Goal: Information Seeking & Learning: Learn about a topic

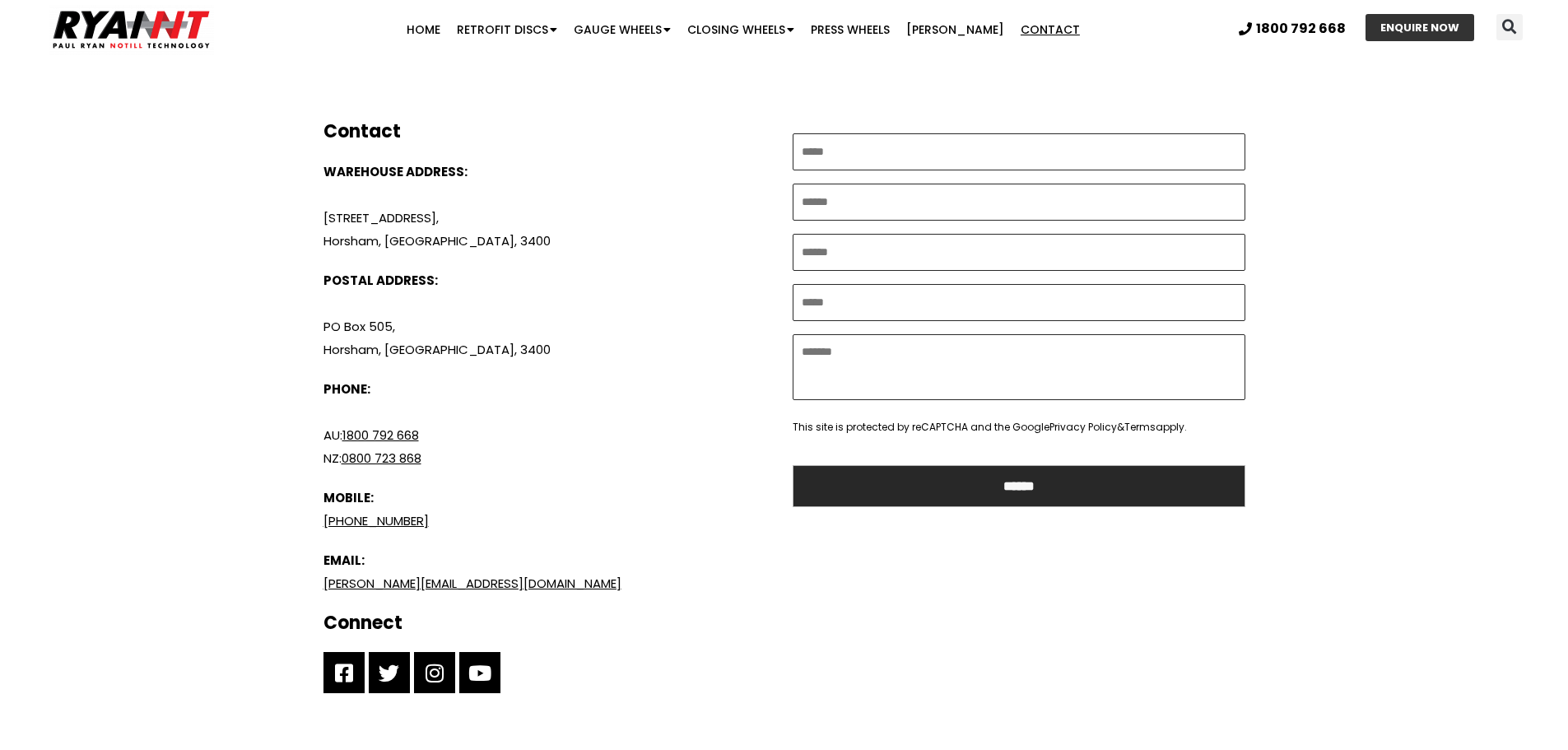
scroll to position [329, 0]
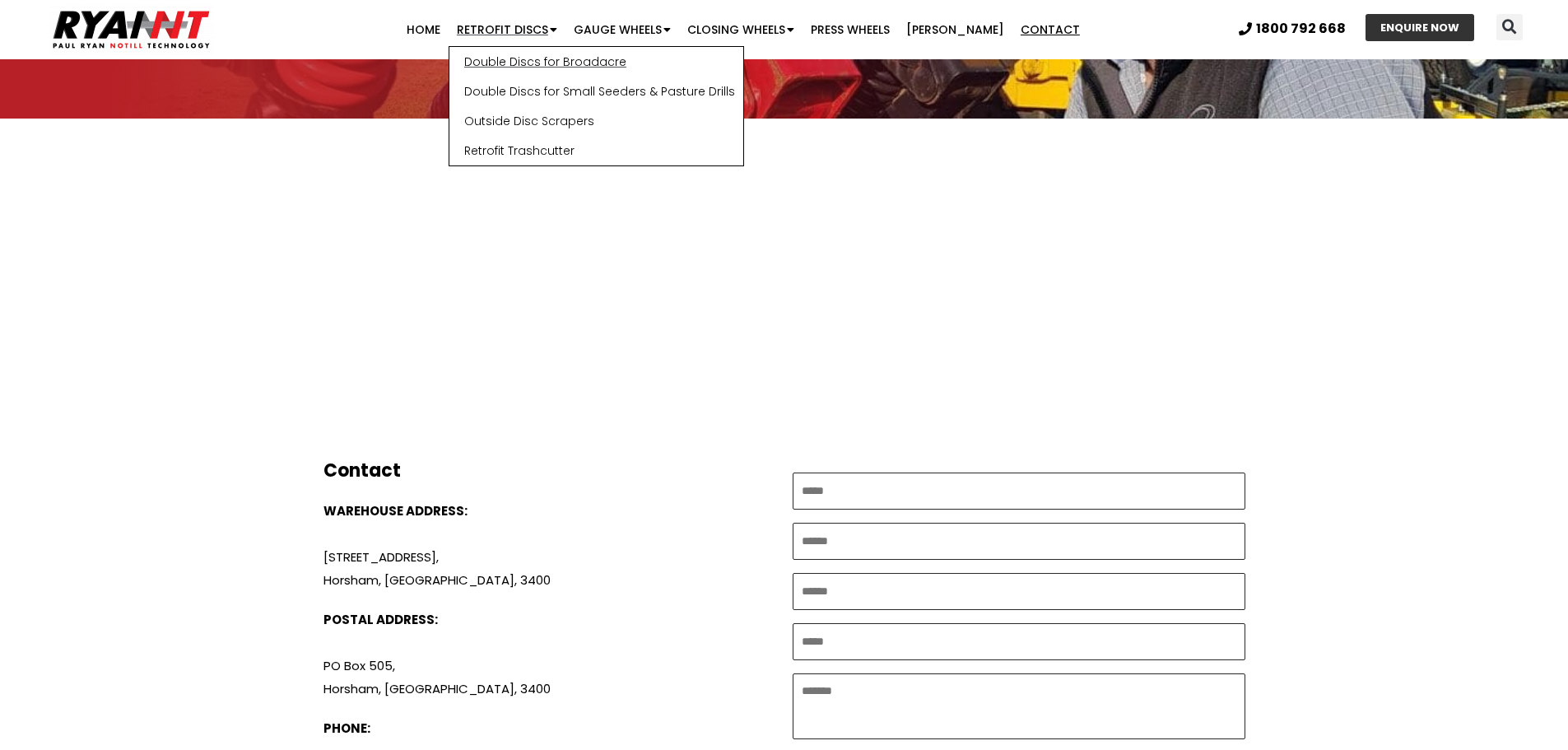
click at [535, 58] on link "Double Discs for Broadacre" at bounding box center [596, 62] width 294 height 29
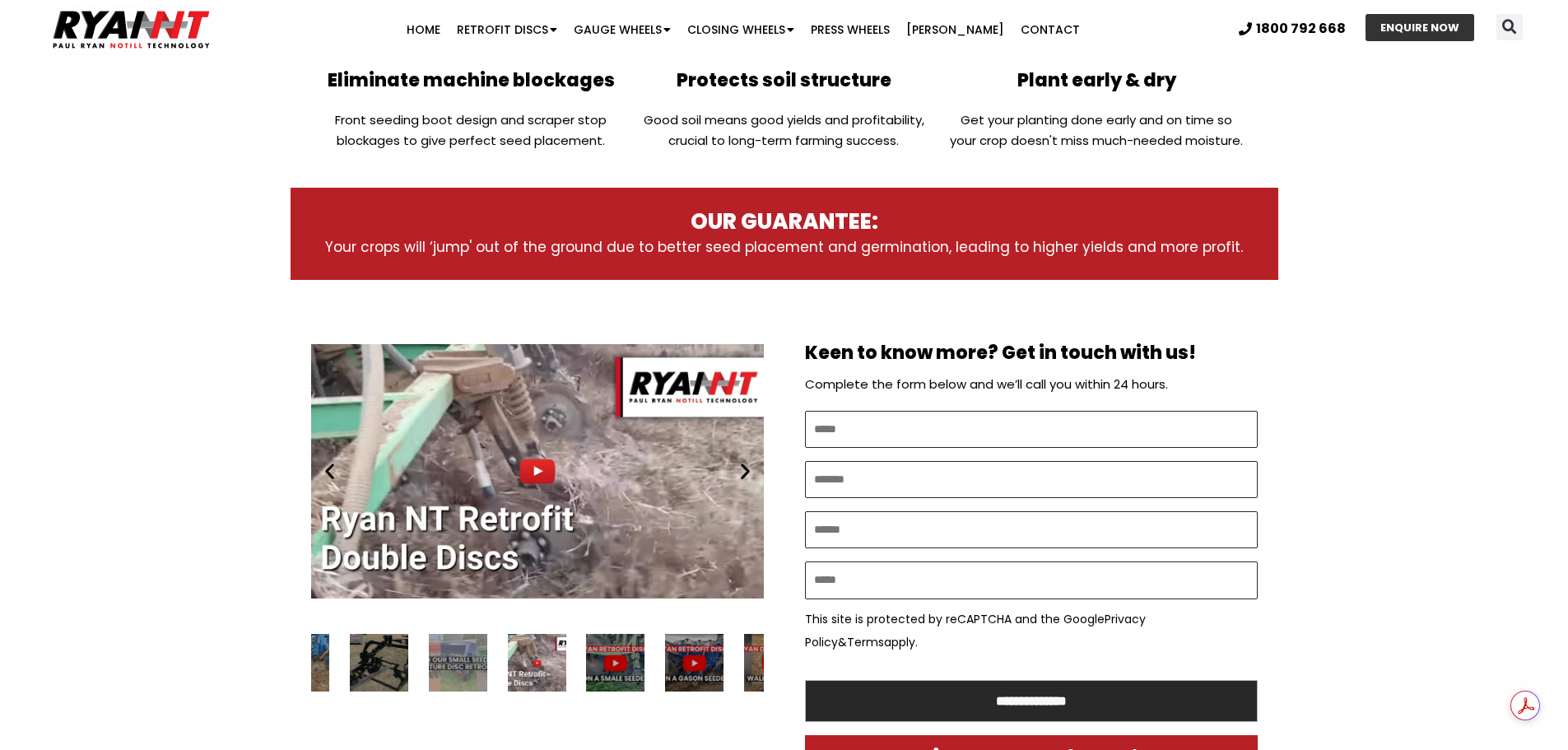
scroll to position [659, 0]
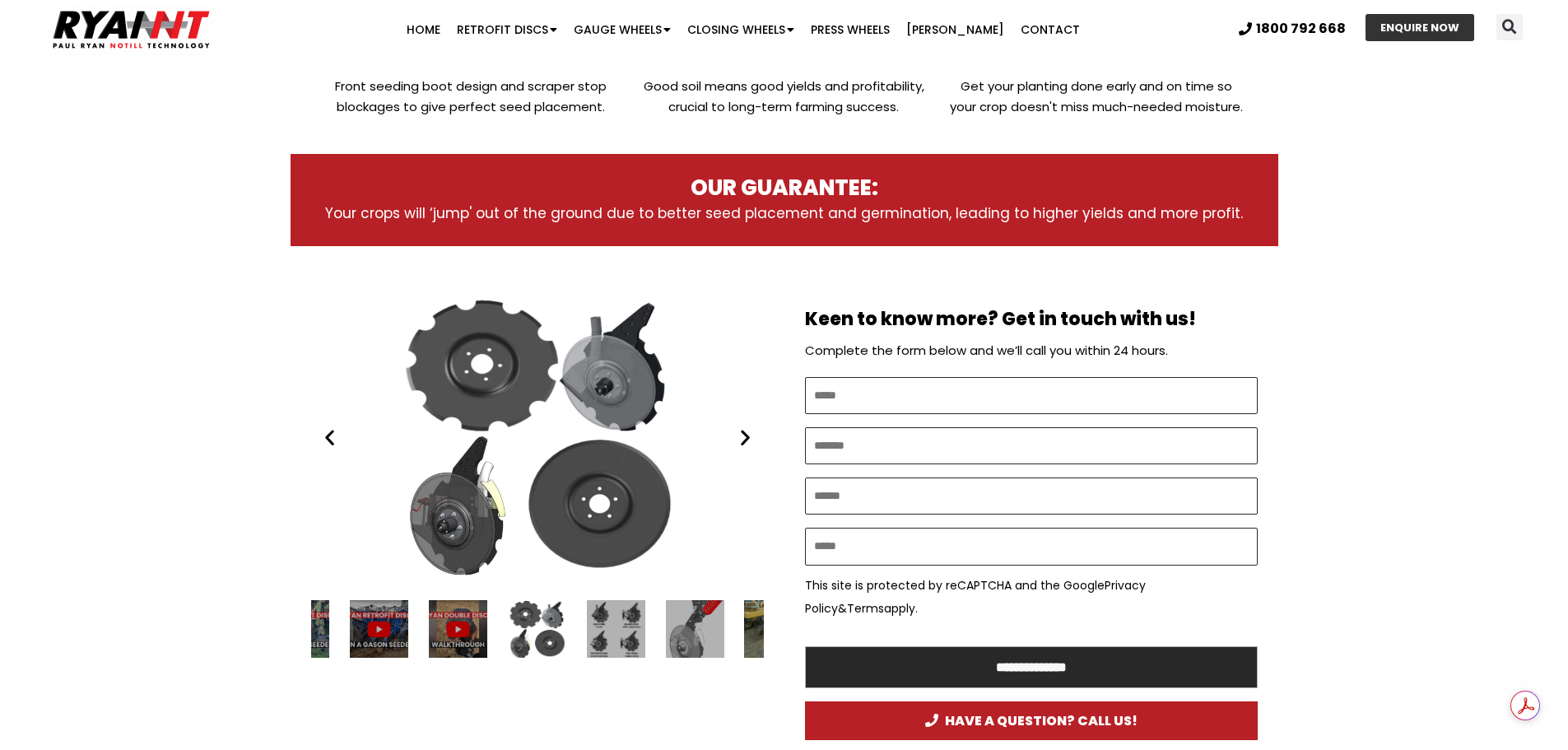
click at [745, 448] on div "RYAN NT Double Discs plates (RFM)" at bounding box center [538, 437] width 453 height 284
click at [750, 633] on div "8 / 34" at bounding box center [773, 628] width 58 height 58
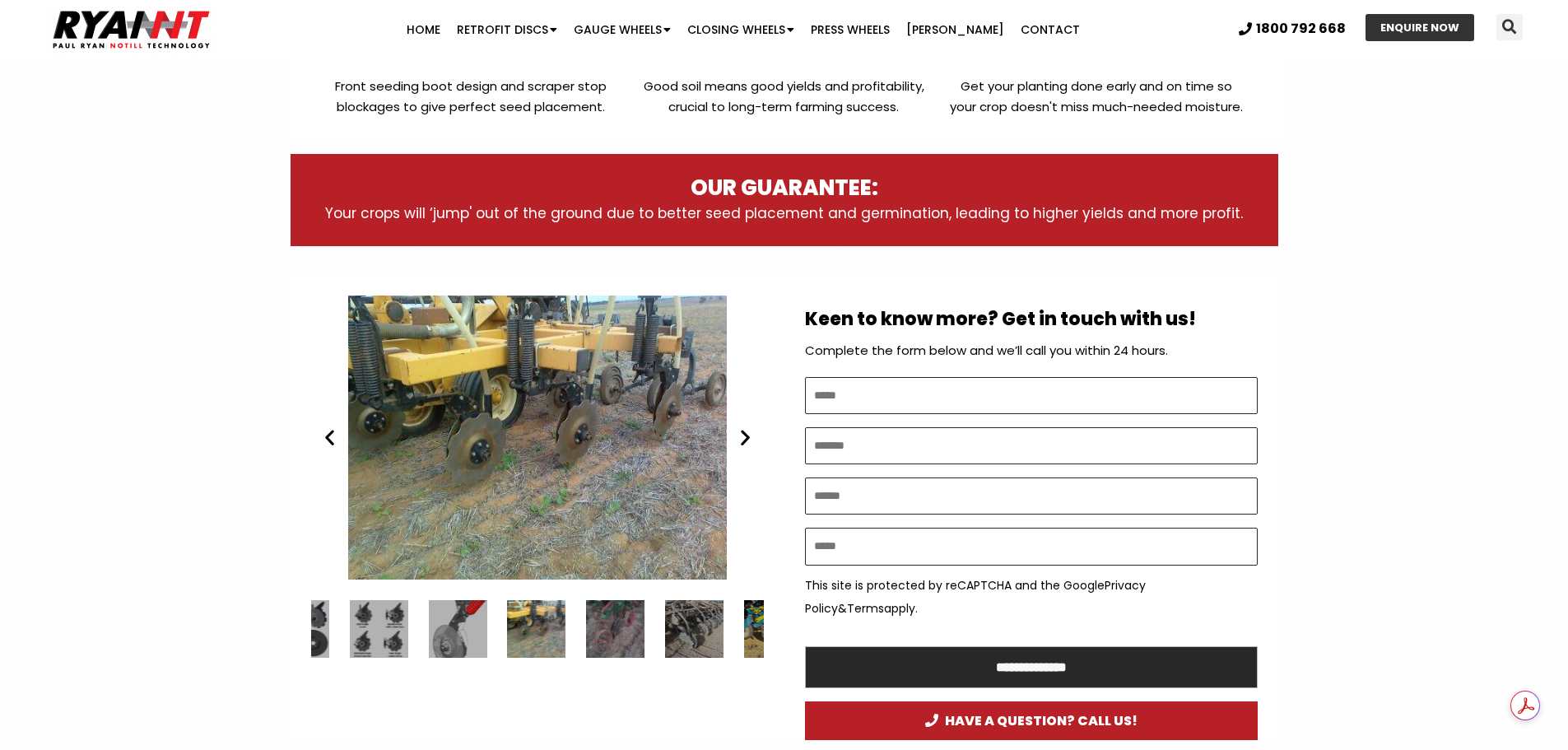
click at [555, 486] on div "Ryan NT (RFM NT) Ezee On DD" at bounding box center [538, 437] width 453 height 284
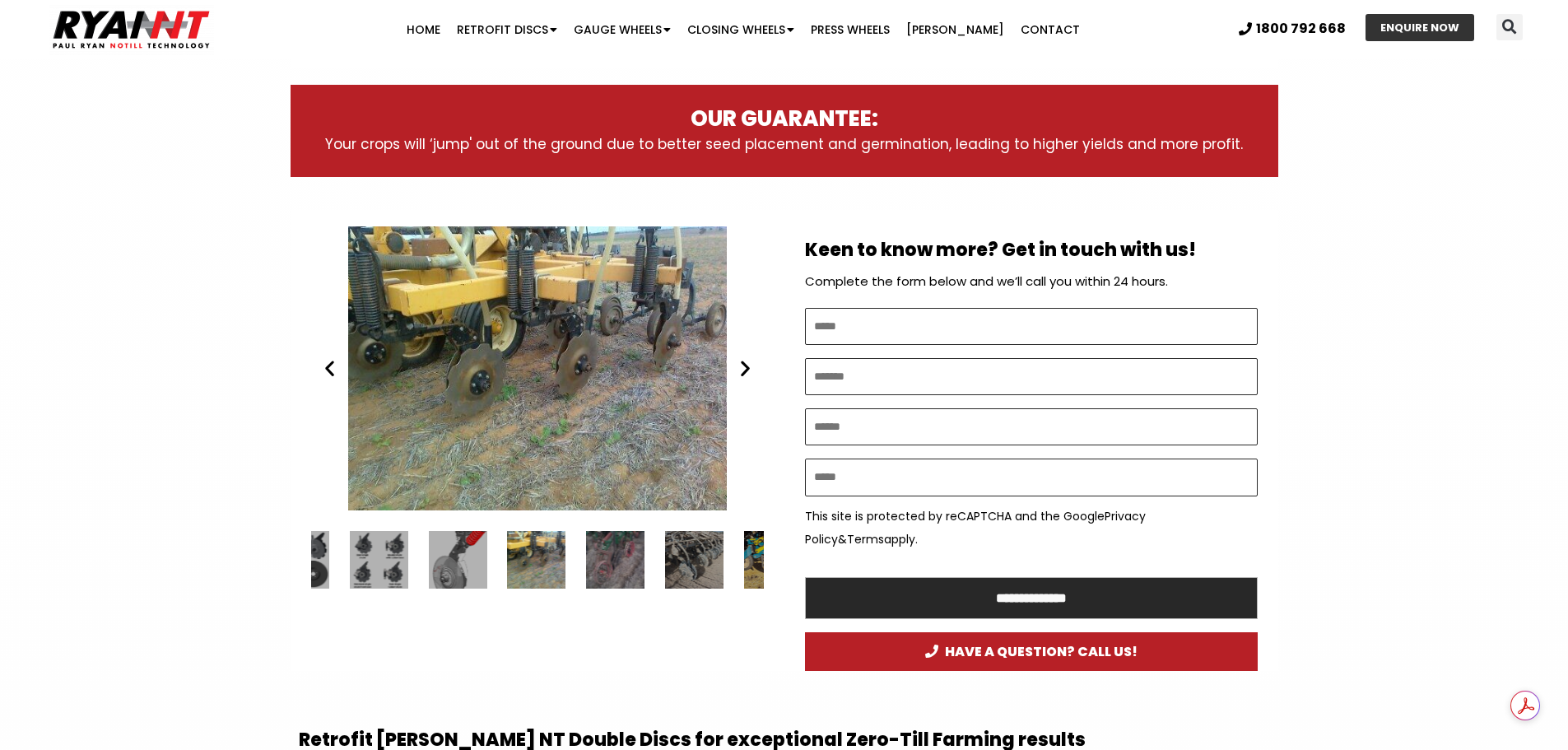
scroll to position [823, 0]
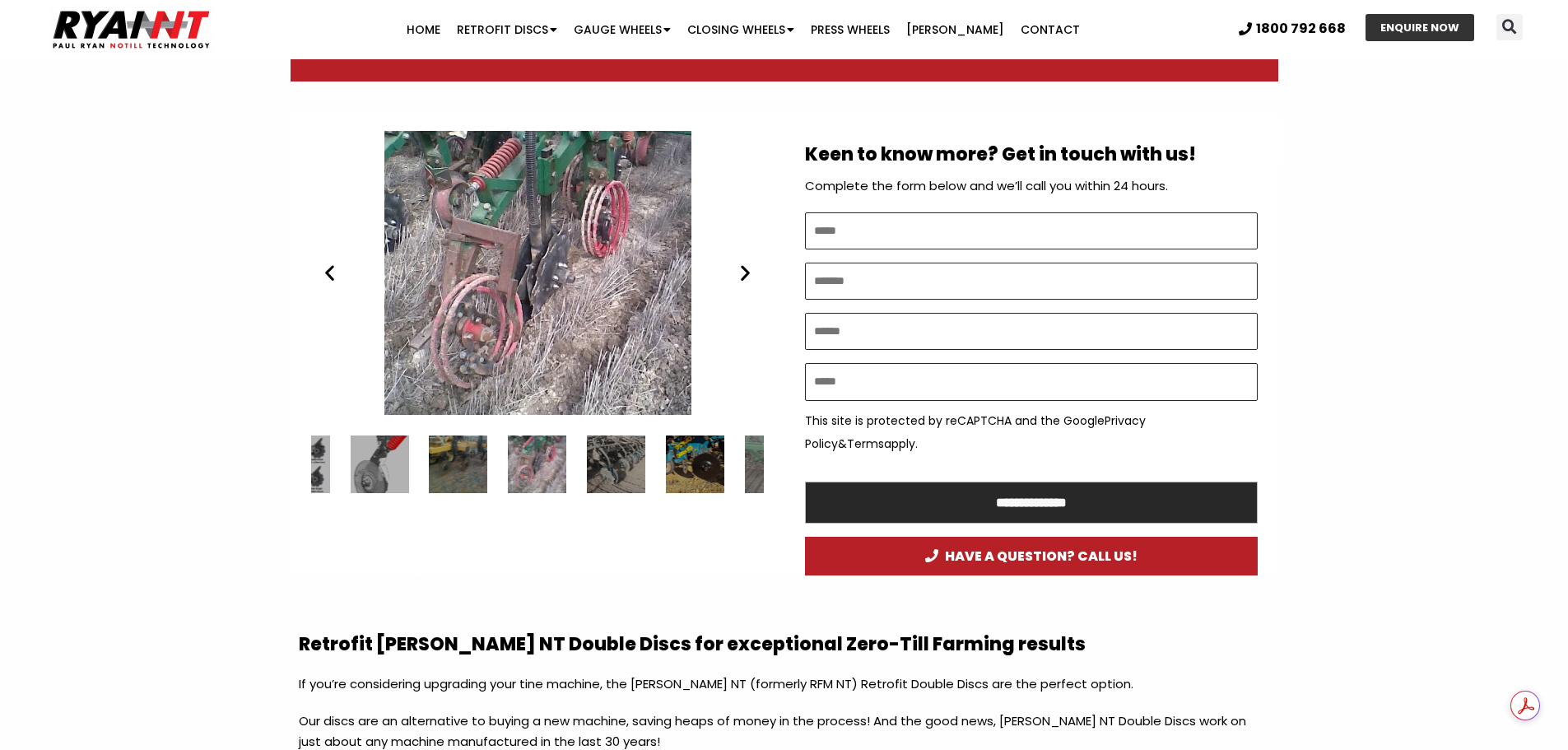
click at [334, 269] on icon "Previous slide" at bounding box center [329, 272] width 21 height 21
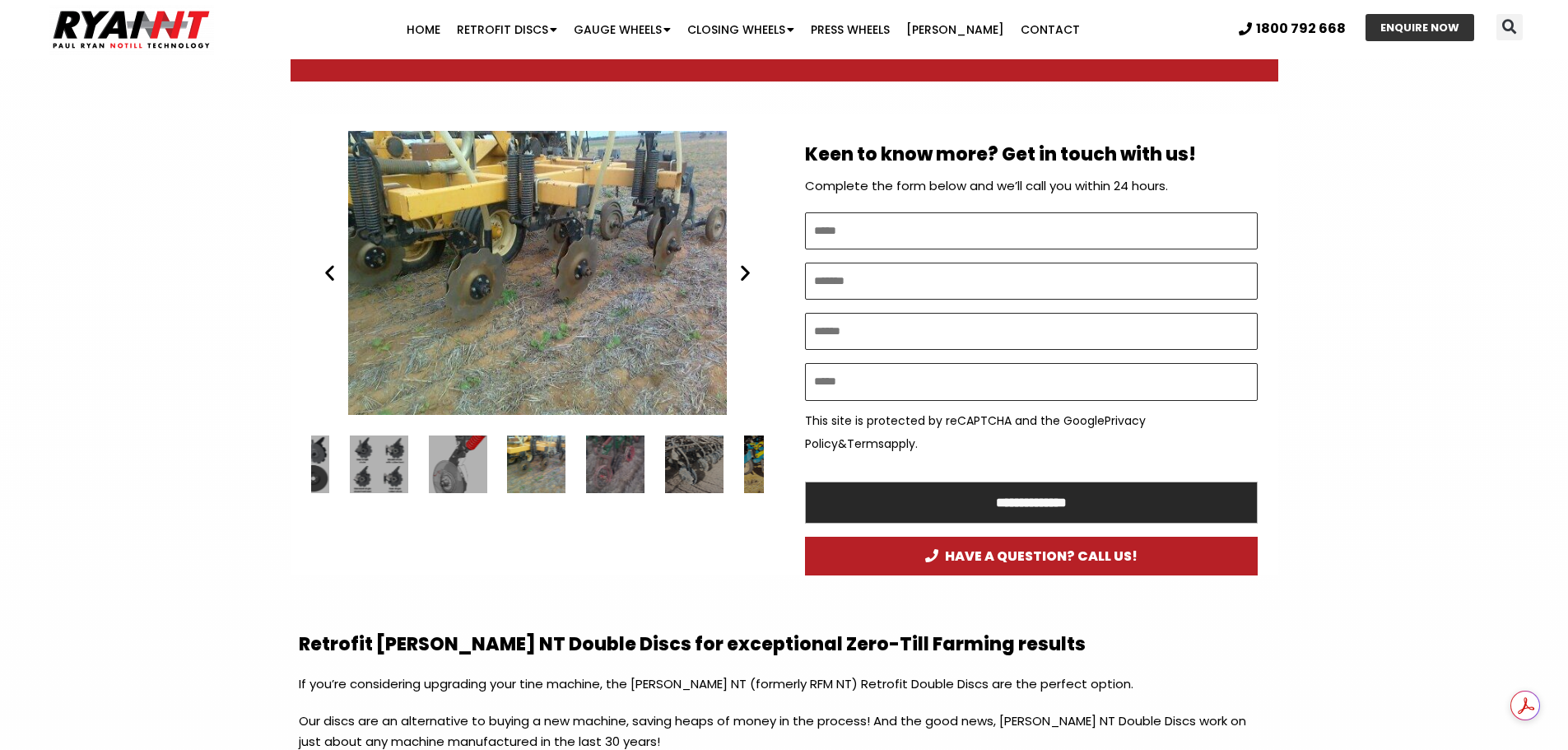
click at [443, 244] on div "Ryan NT (RFM NT) Ezee On DD" at bounding box center [538, 272] width 453 height 284
click at [478, 270] on div "Ryan NT (RFM NT) Ezee On DD" at bounding box center [538, 272] width 453 height 284
click at [479, 270] on div "Ryan NT (RFM NT) Ezee On DD" at bounding box center [538, 272] width 453 height 284
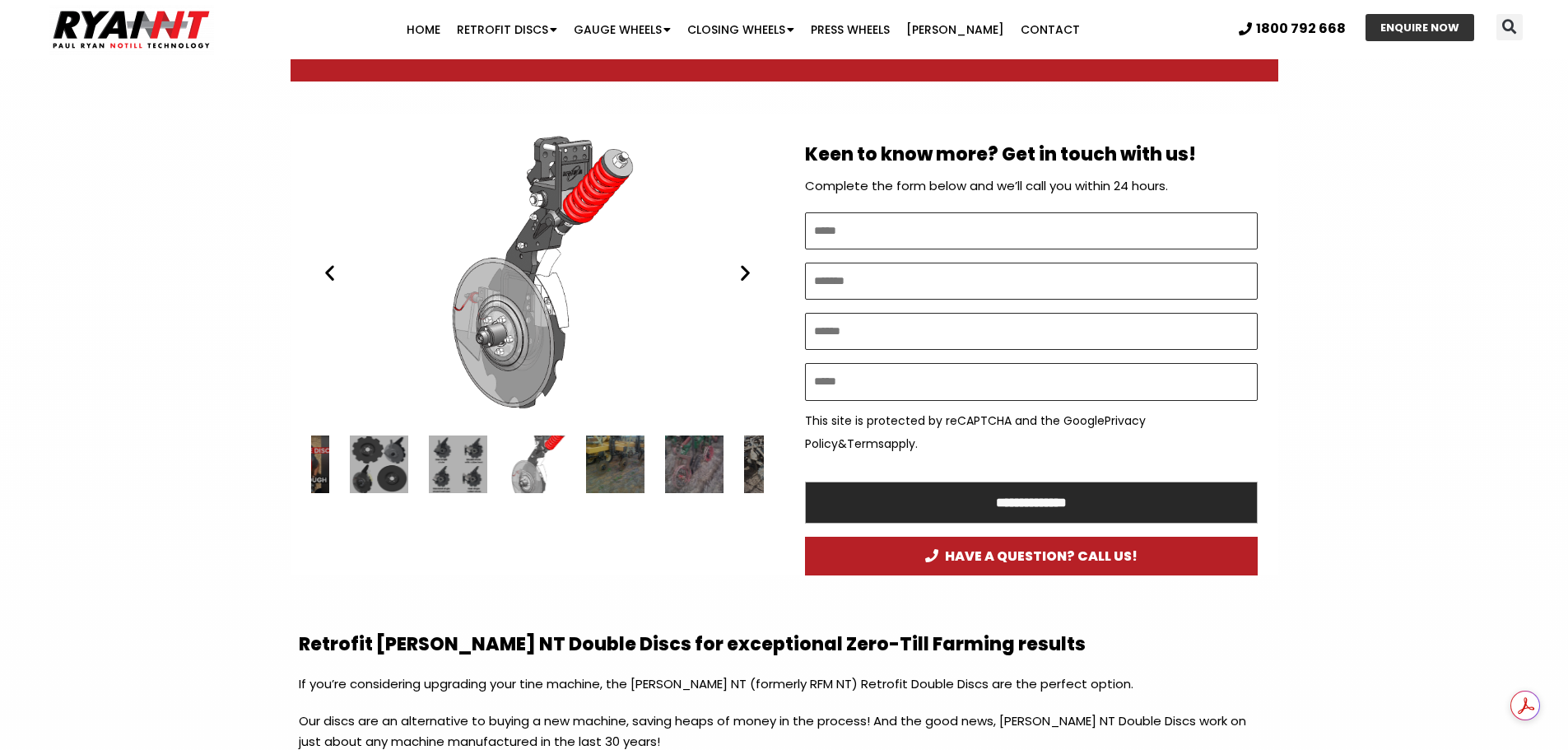
click at [322, 275] on icon "Previous slide" at bounding box center [329, 272] width 21 height 21
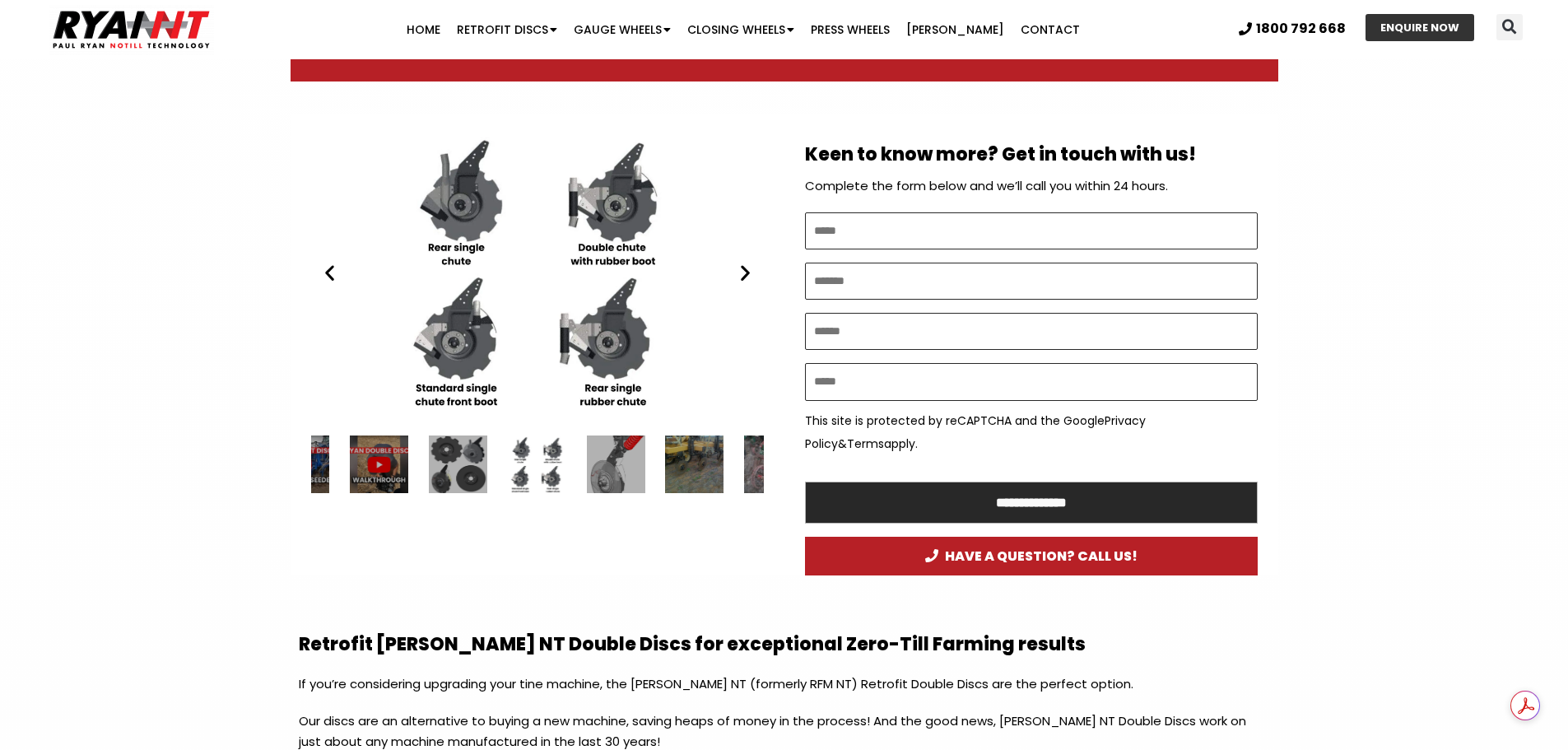
click at [322, 275] on icon "Previous slide" at bounding box center [329, 272] width 21 height 21
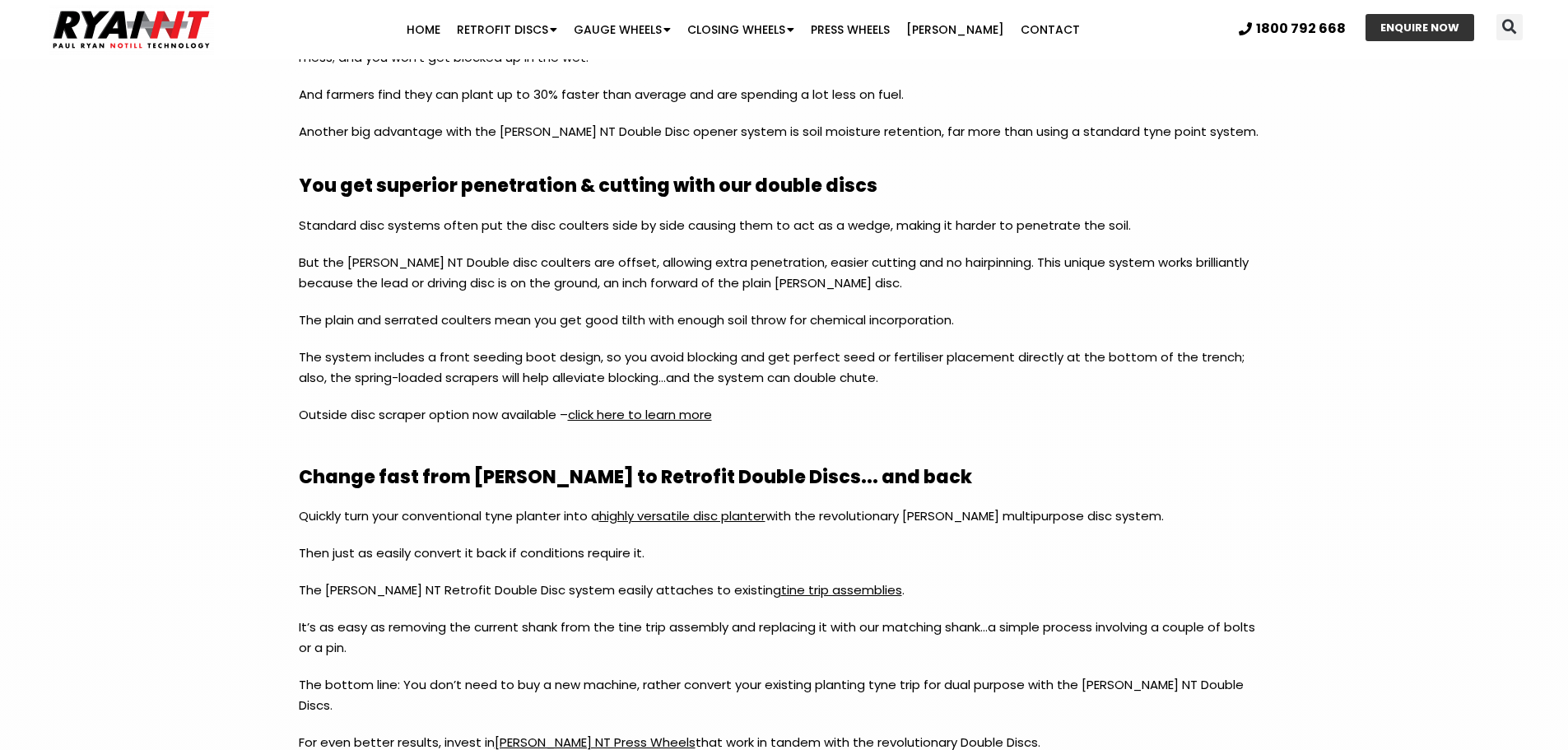
scroll to position [1728, 0]
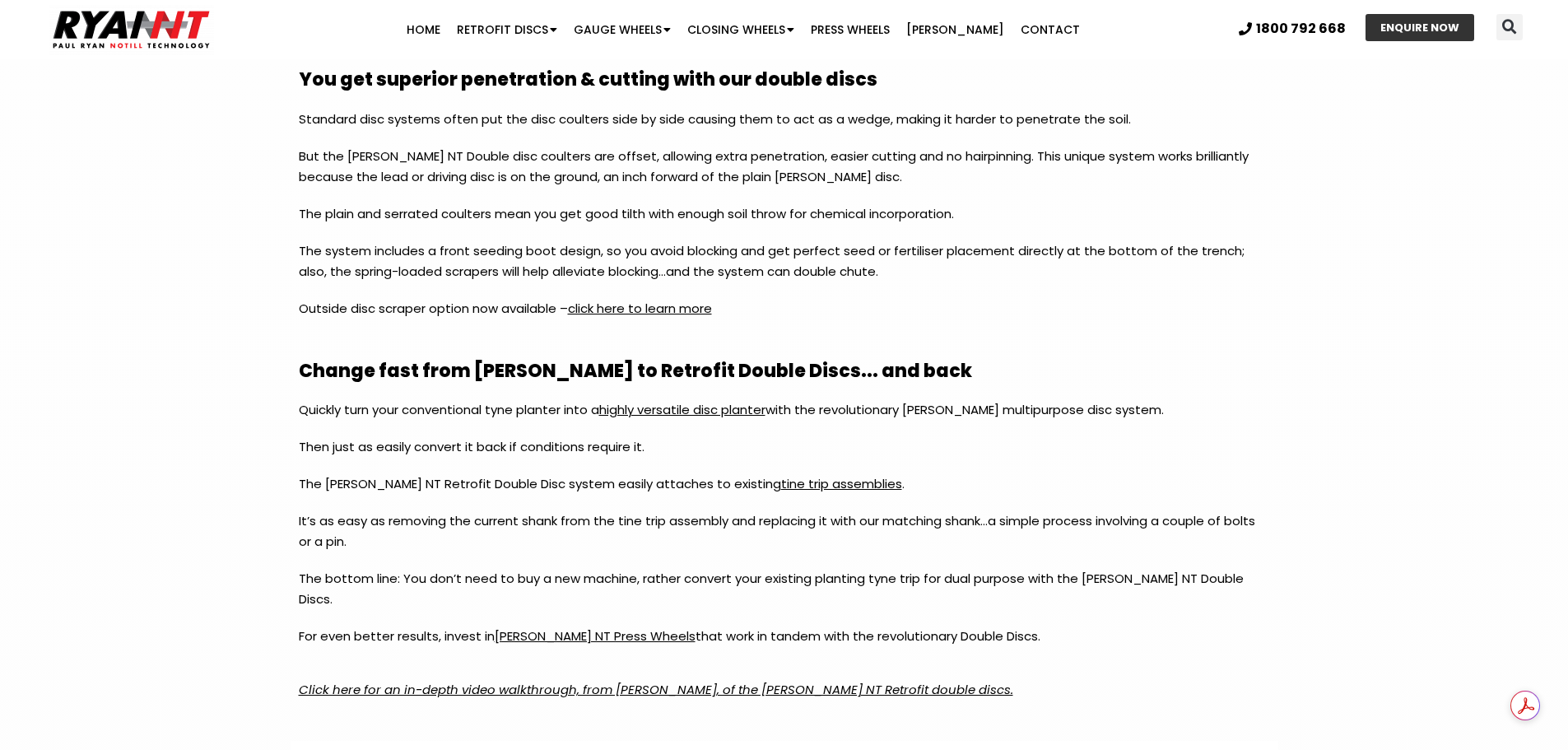
click at [766, 493] on p "The [PERSON_NAME] NT Retrofit Double Disc system easily attaches to existing ti…" at bounding box center [784, 491] width 971 height 37
click at [782, 489] on span "tine trip assemblies" at bounding box center [842, 484] width 121 height 18
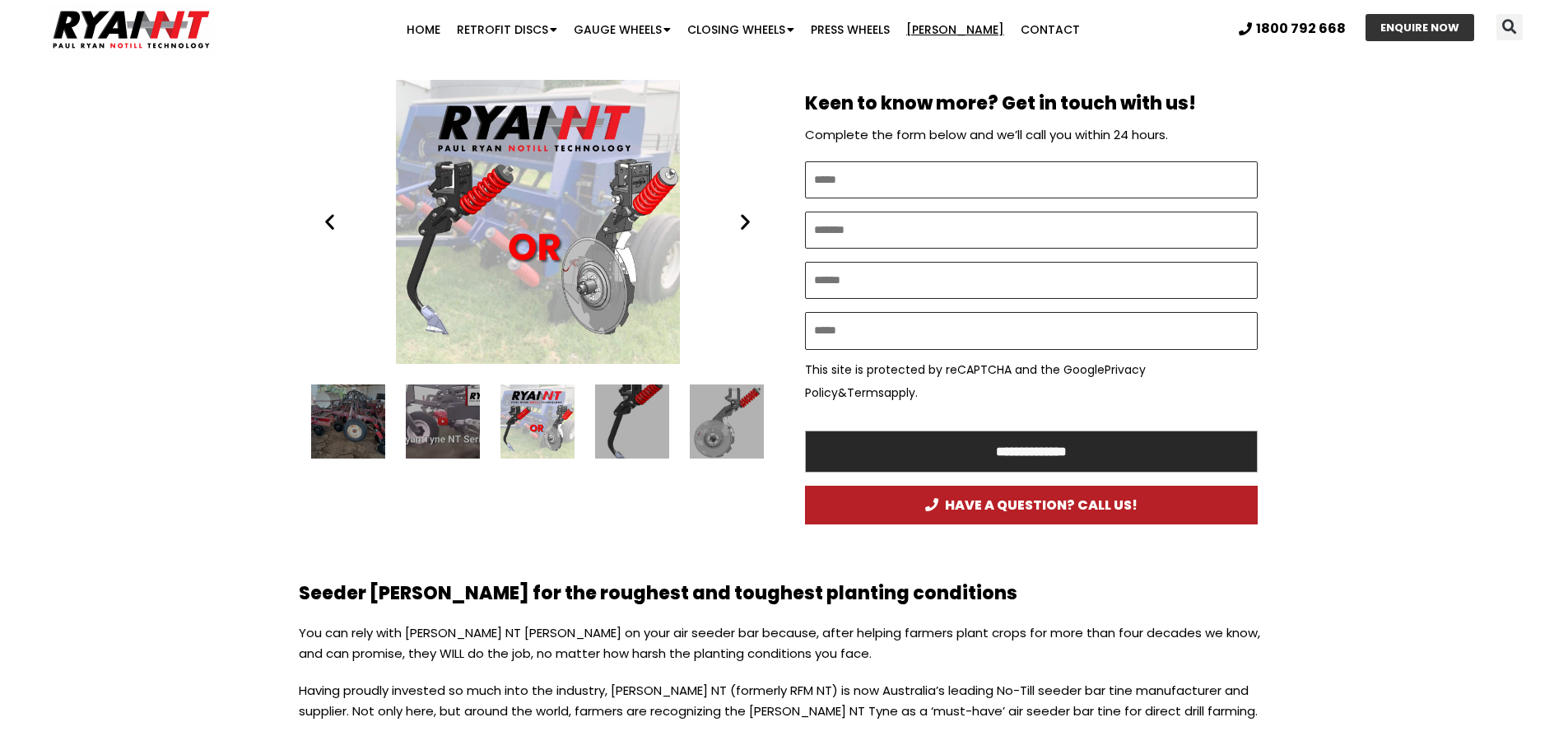
scroll to position [905, 0]
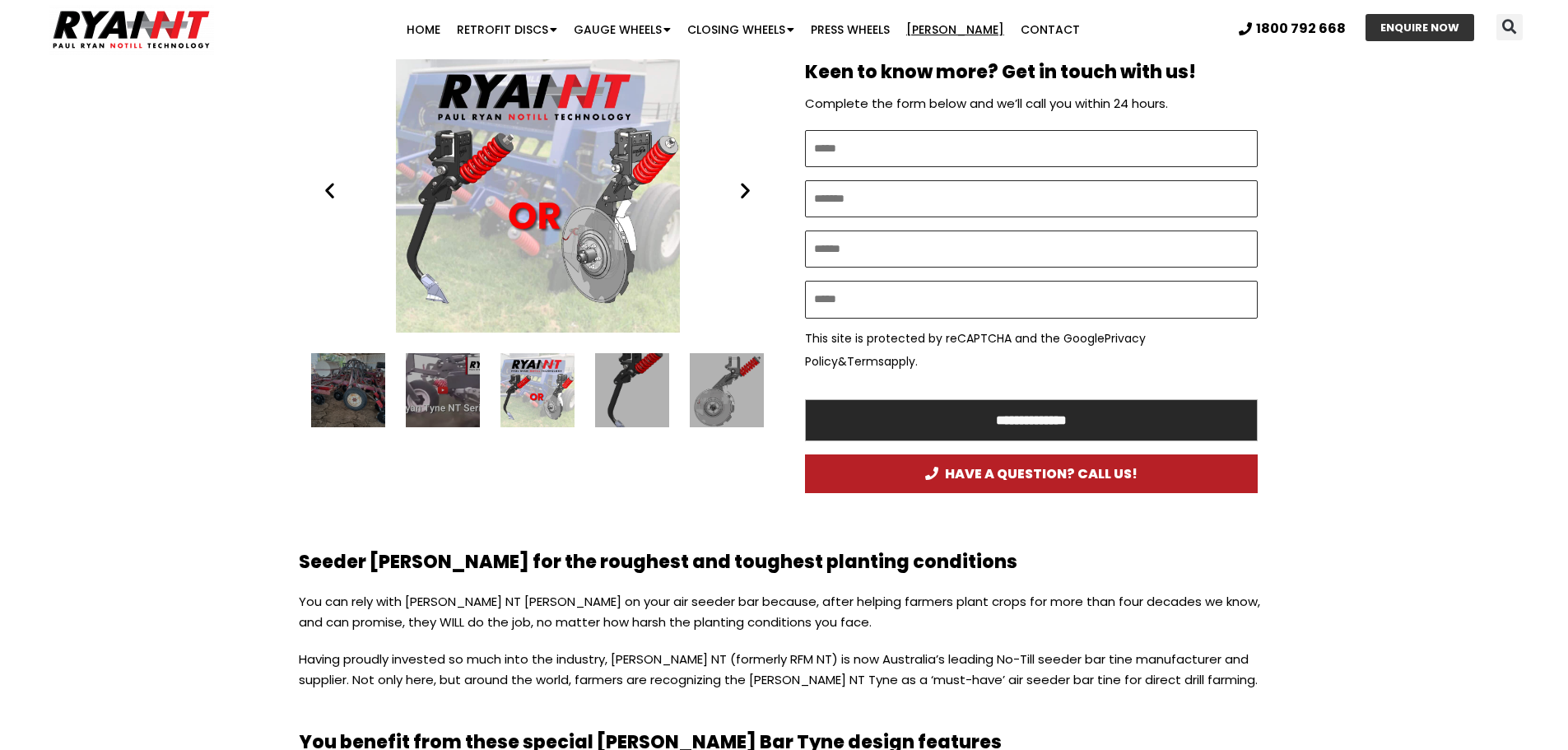
click at [744, 197] on icon "Next slide" at bounding box center [745, 190] width 21 height 21
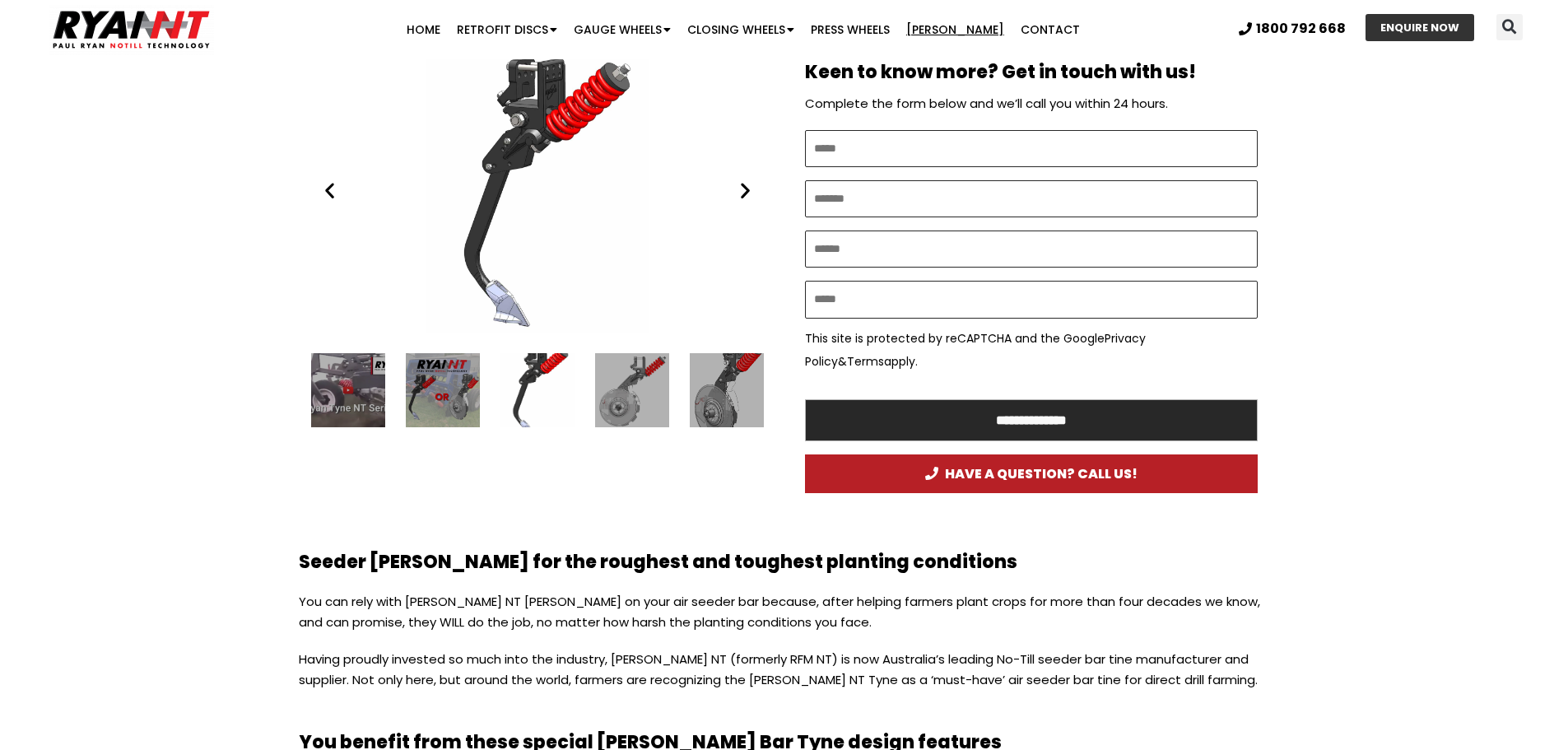
click at [744, 197] on icon "Next slide" at bounding box center [745, 190] width 21 height 21
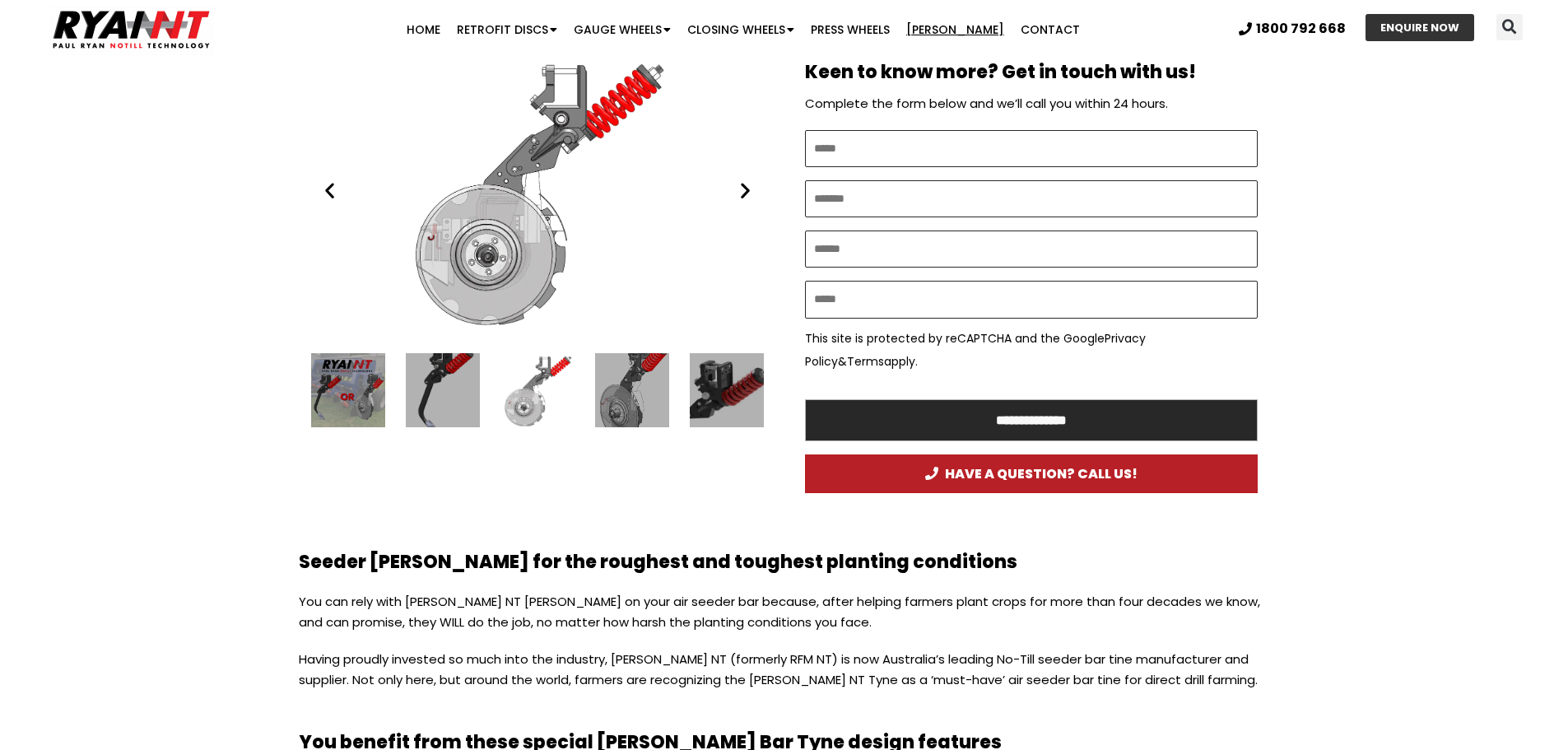
click at [744, 197] on icon "Next slide" at bounding box center [745, 190] width 21 height 21
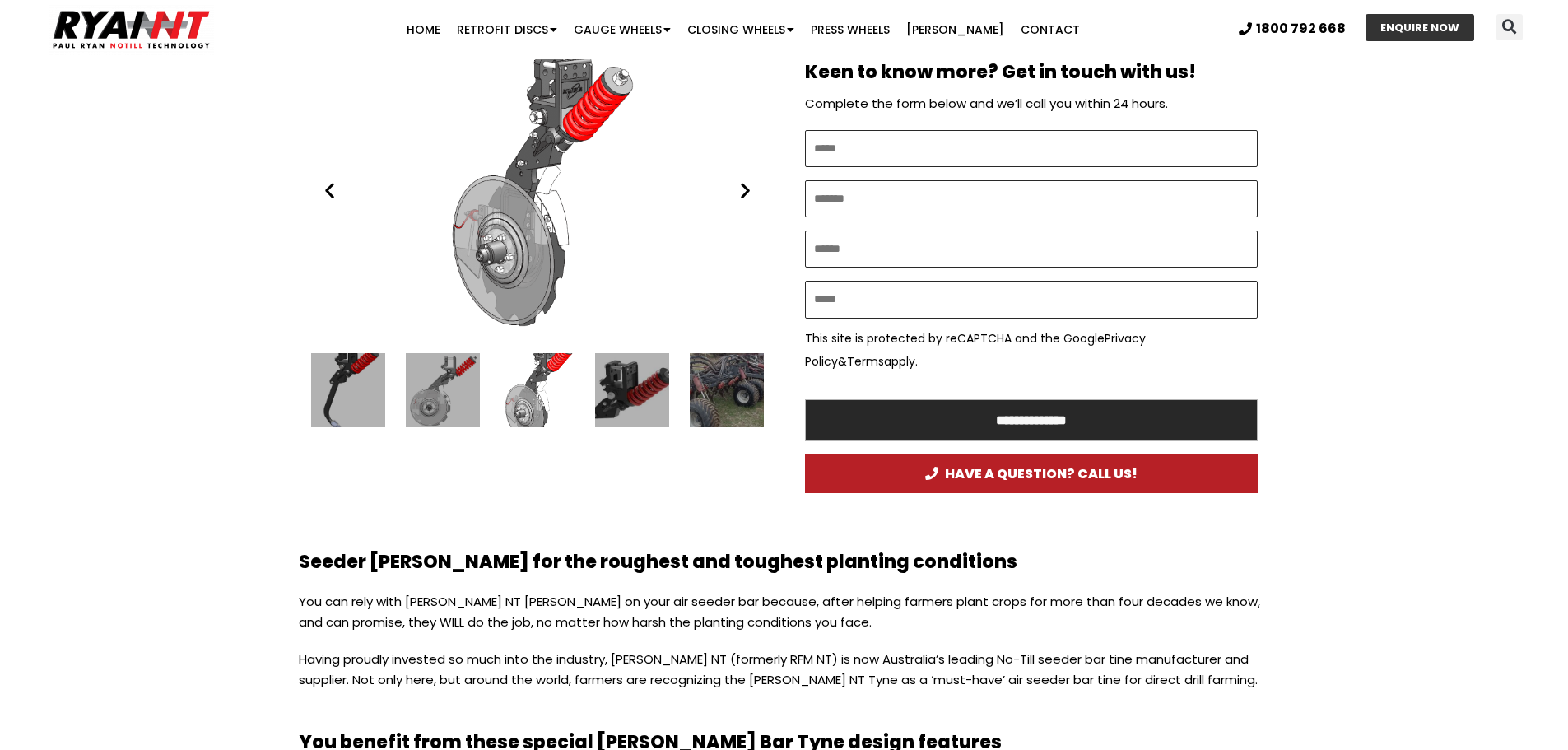
click at [744, 197] on icon "Next slide" at bounding box center [745, 190] width 21 height 21
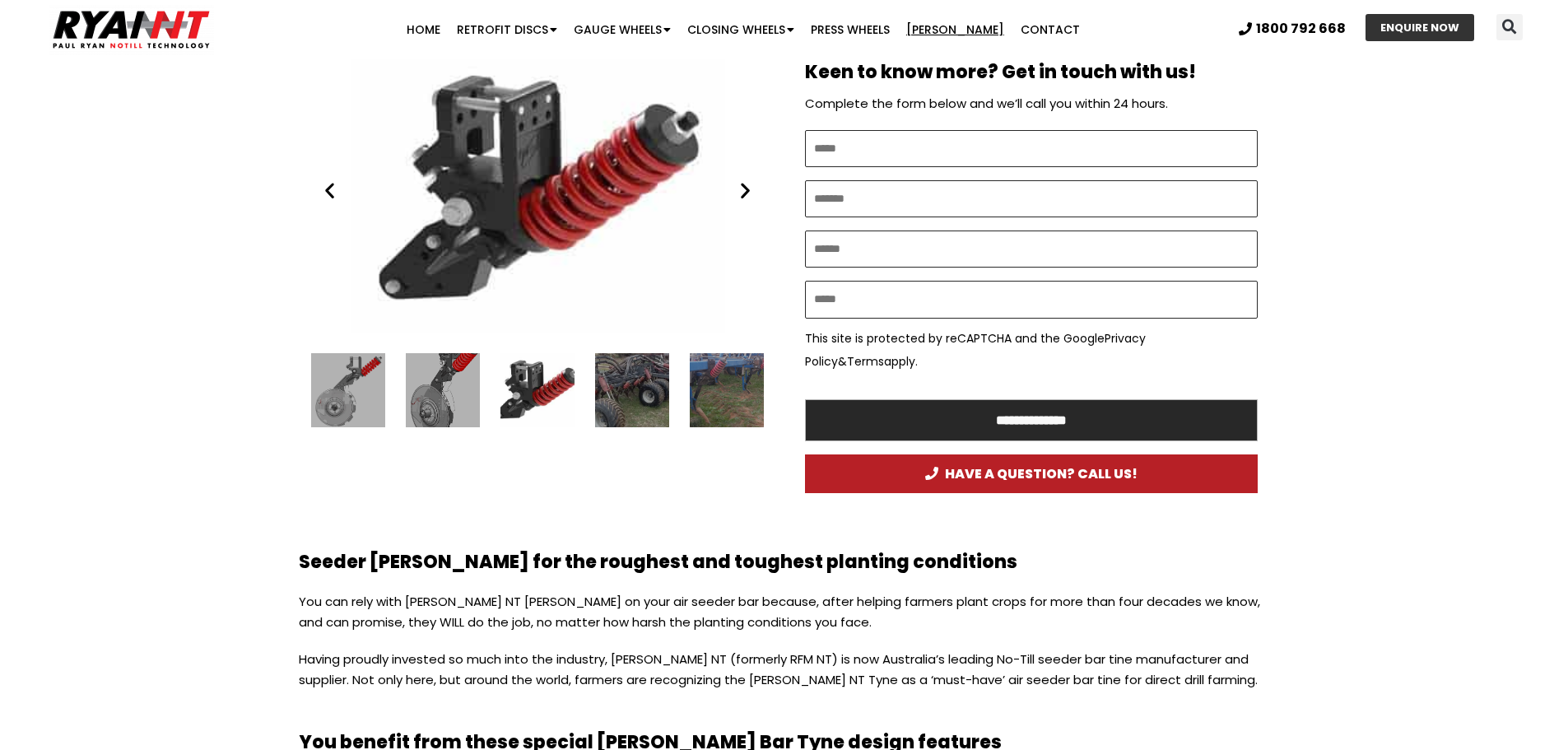
click at [744, 197] on icon "Next slide" at bounding box center [745, 190] width 21 height 21
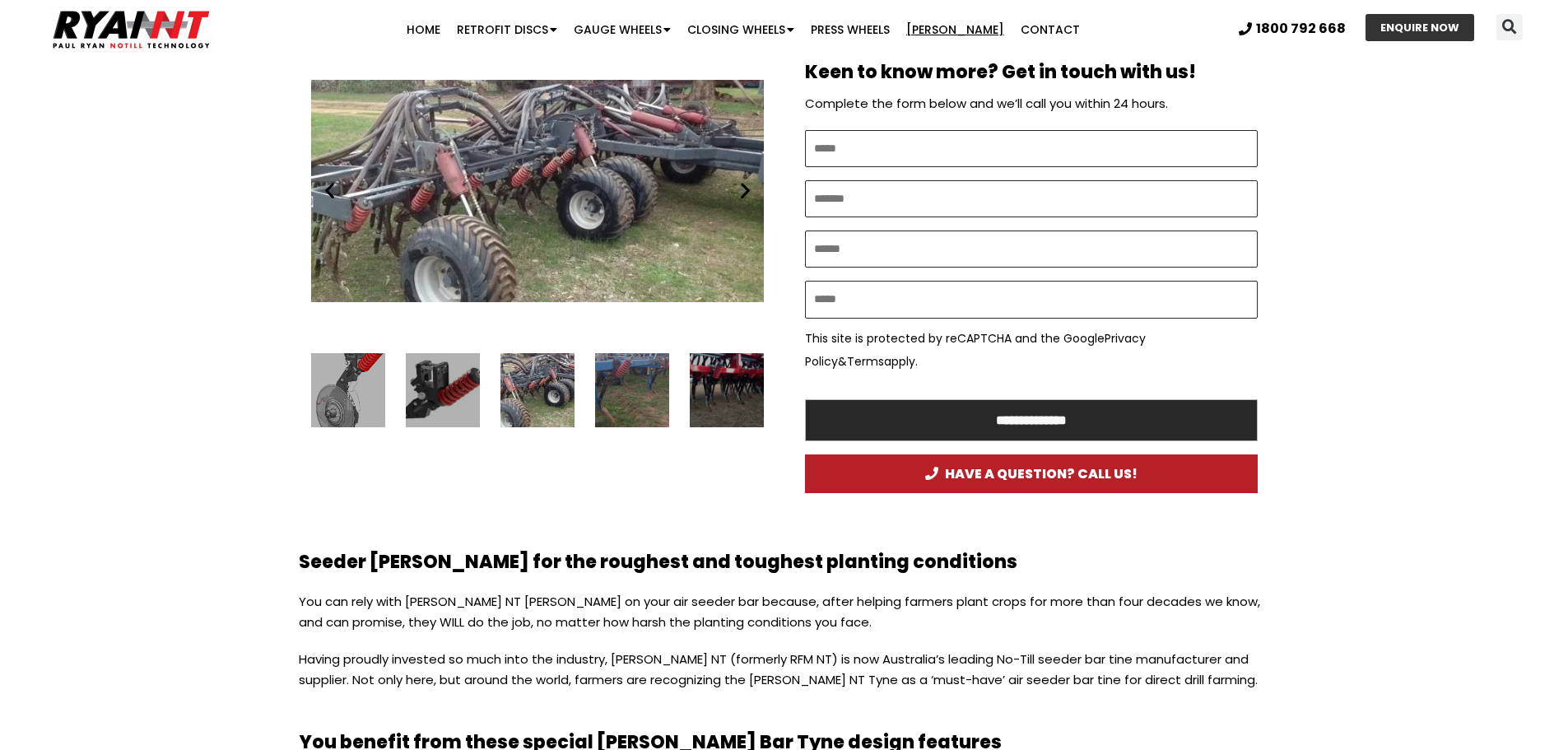
click at [744, 197] on icon "Next slide" at bounding box center [745, 190] width 21 height 21
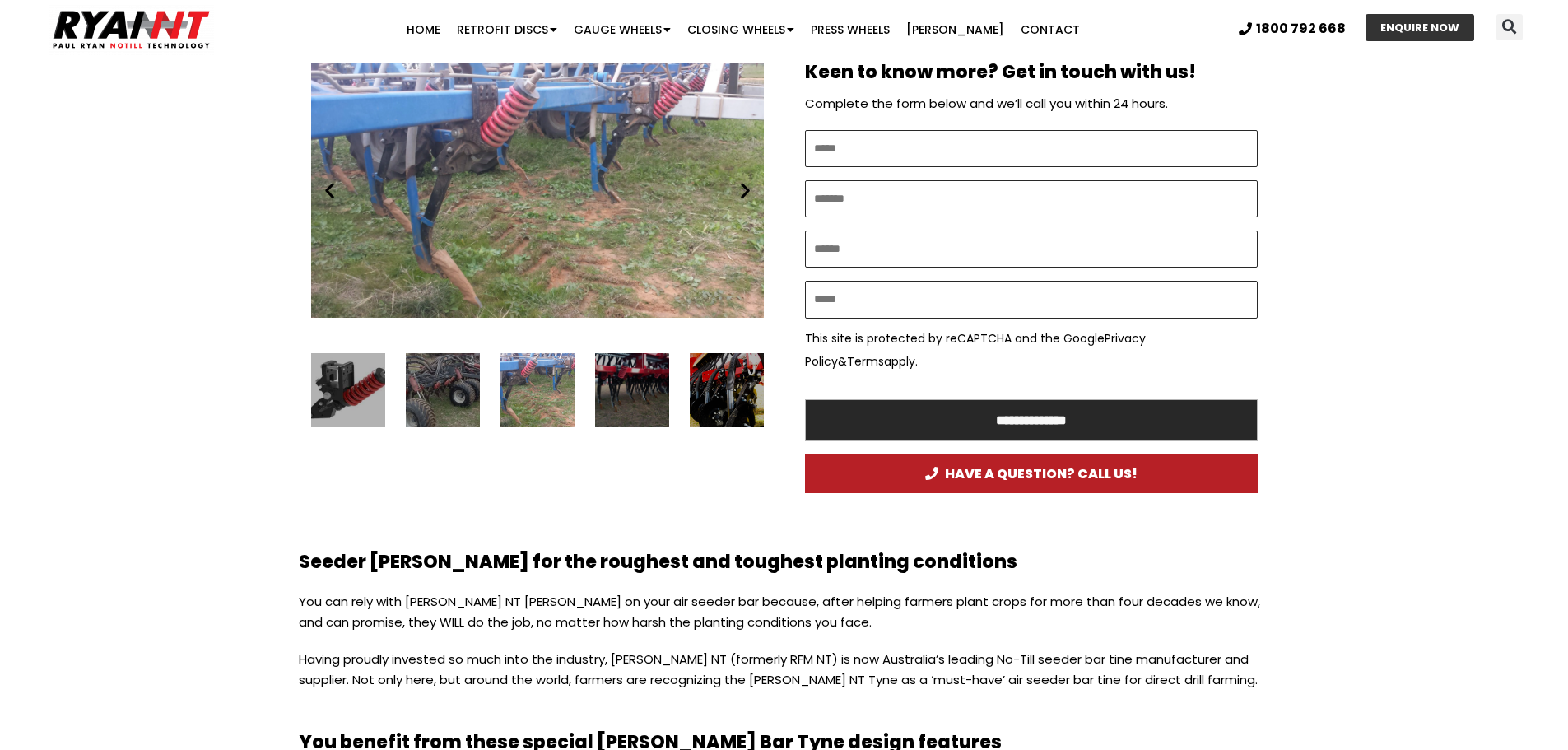
click at [744, 197] on icon "Next slide" at bounding box center [745, 190] width 21 height 21
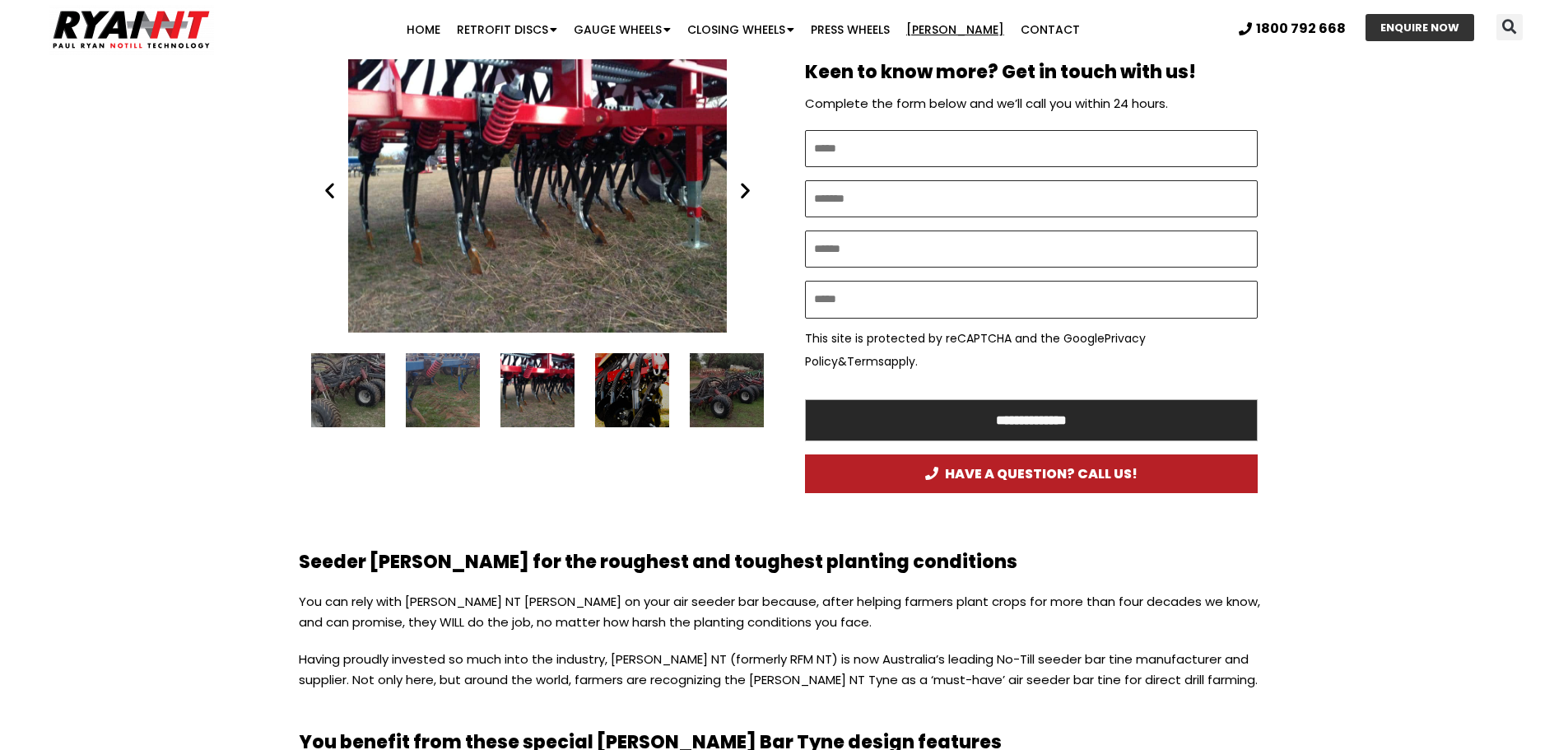
click at [744, 197] on icon "Next slide" at bounding box center [745, 190] width 21 height 21
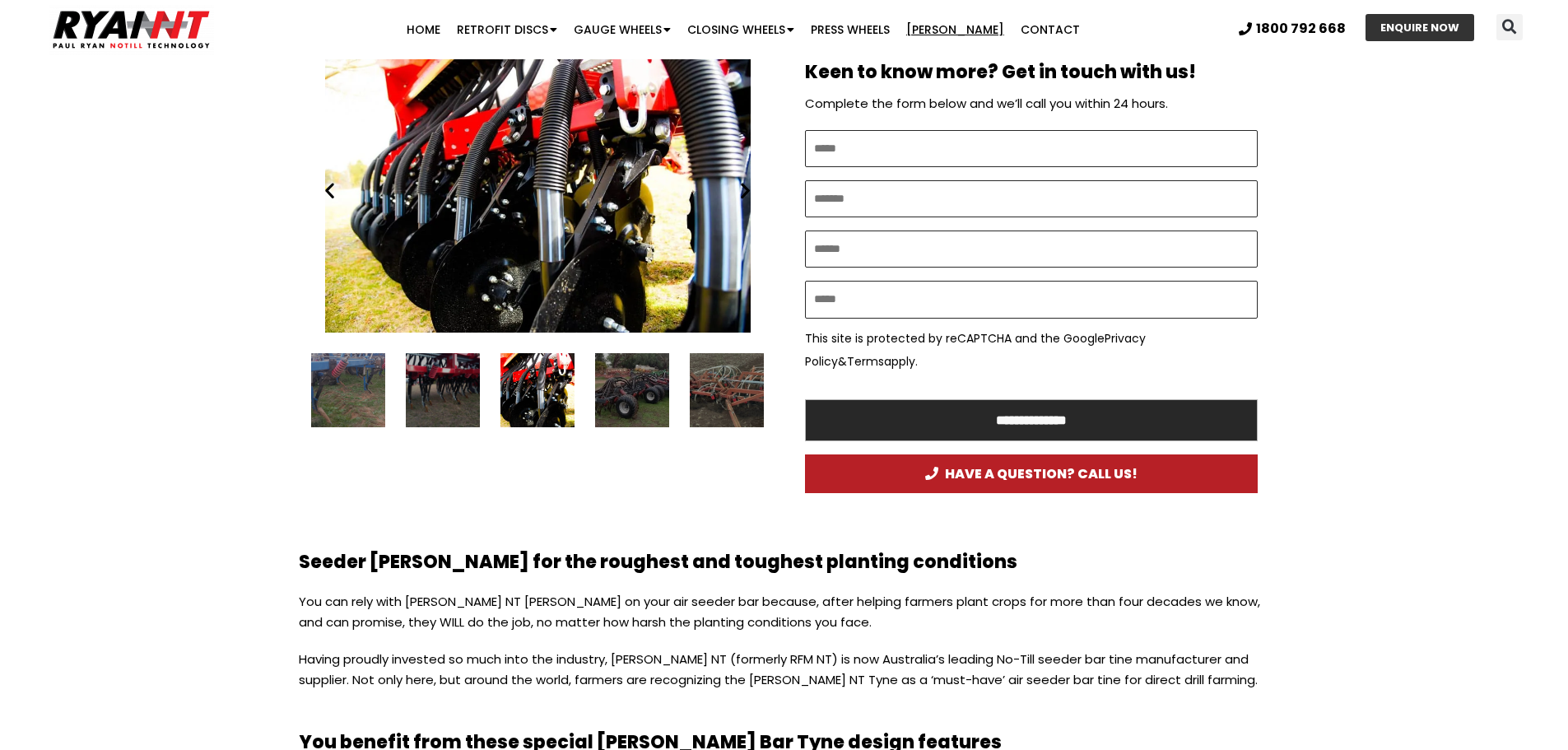
click at [744, 197] on icon "Next slide" at bounding box center [745, 190] width 21 height 21
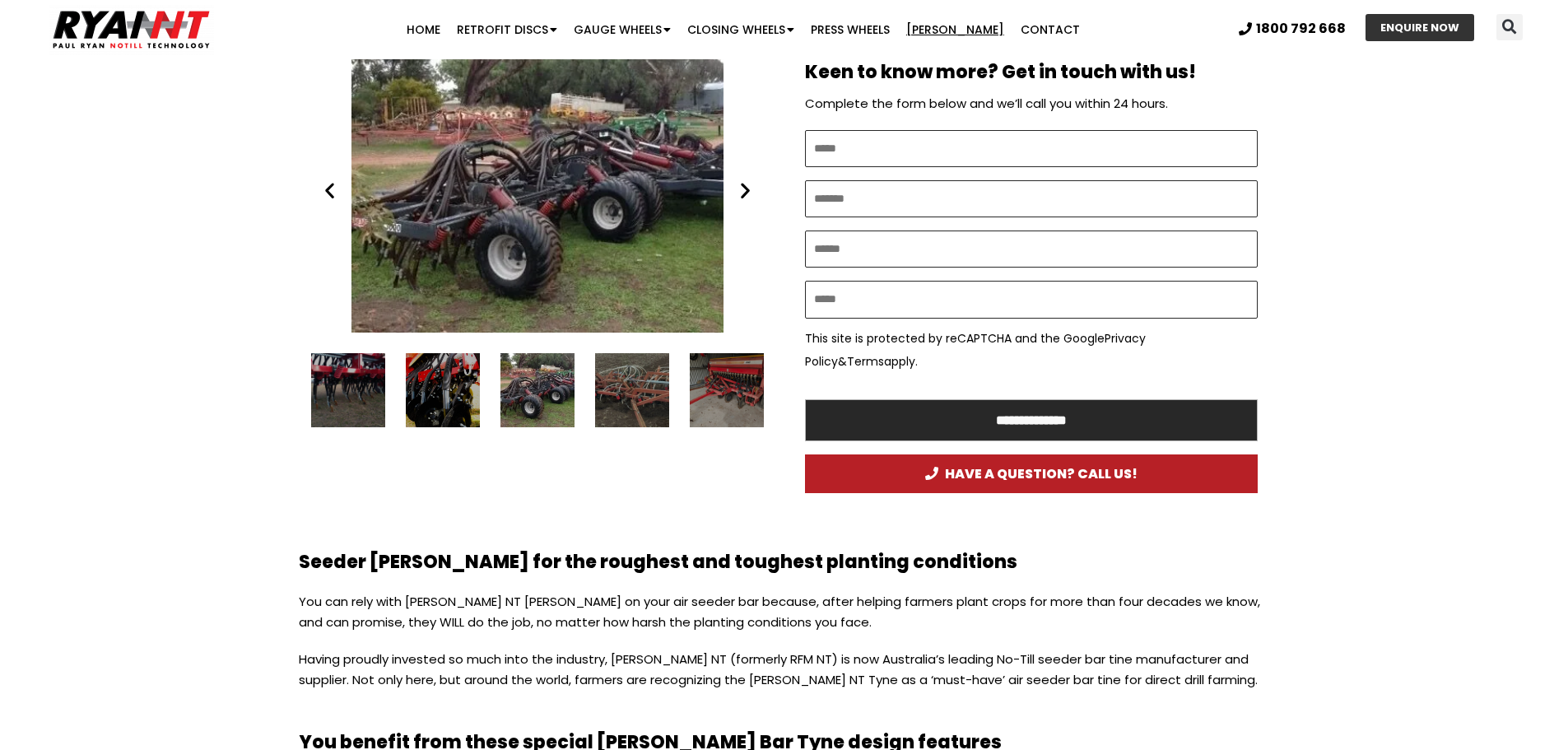
click at [744, 197] on icon "Next slide" at bounding box center [745, 190] width 21 height 21
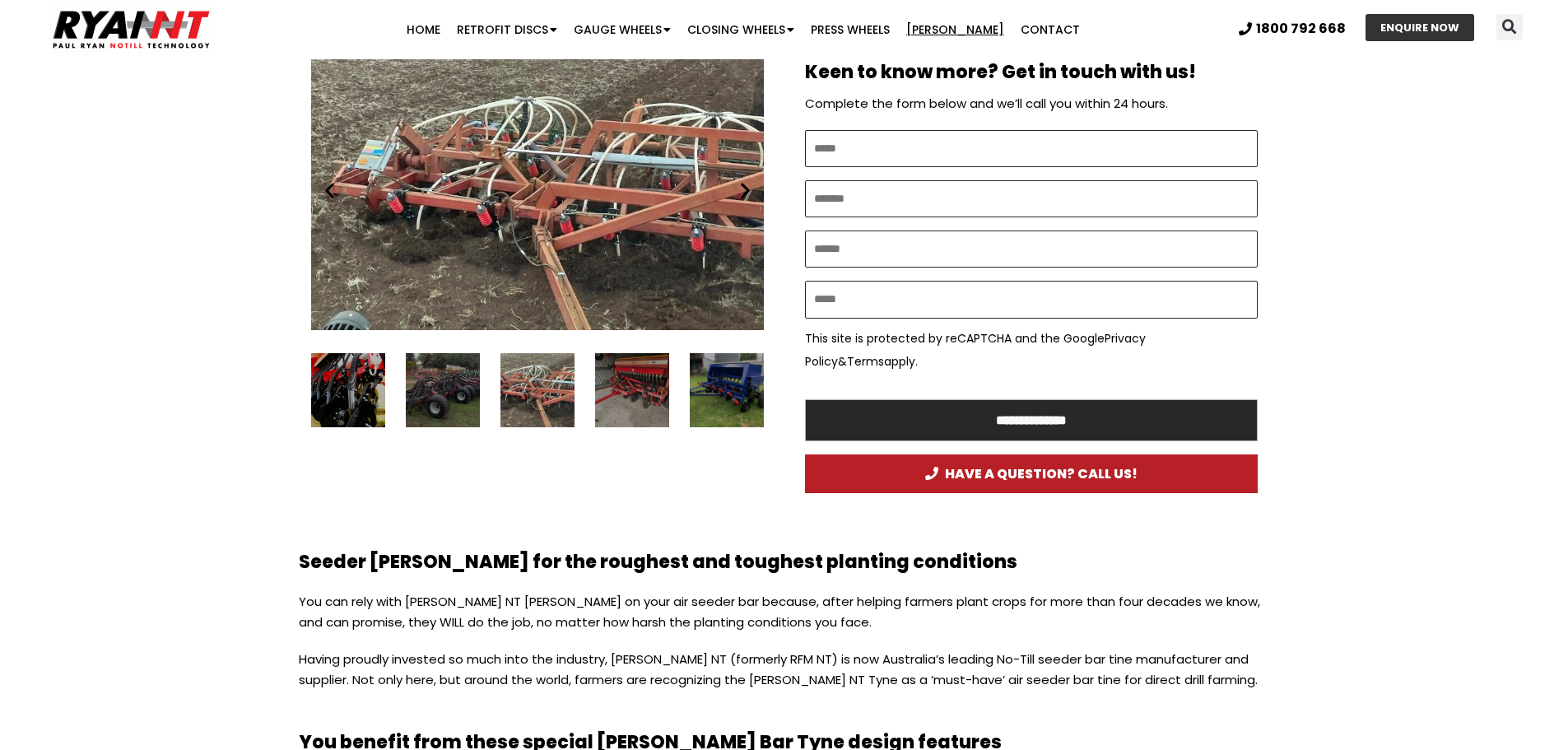
click at [744, 197] on icon "Next slide" at bounding box center [745, 190] width 21 height 21
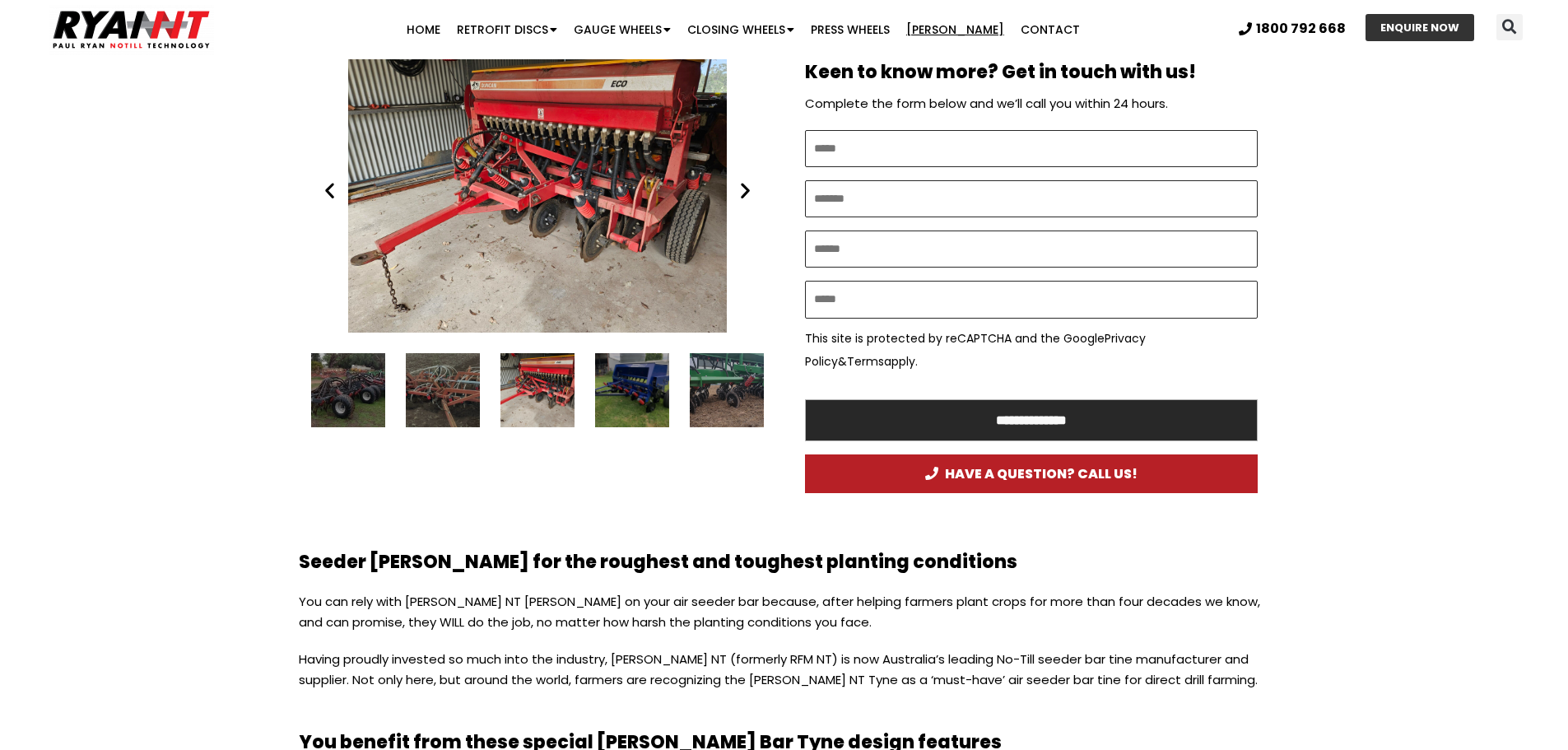
click at [744, 197] on icon "Next slide" at bounding box center [745, 190] width 21 height 21
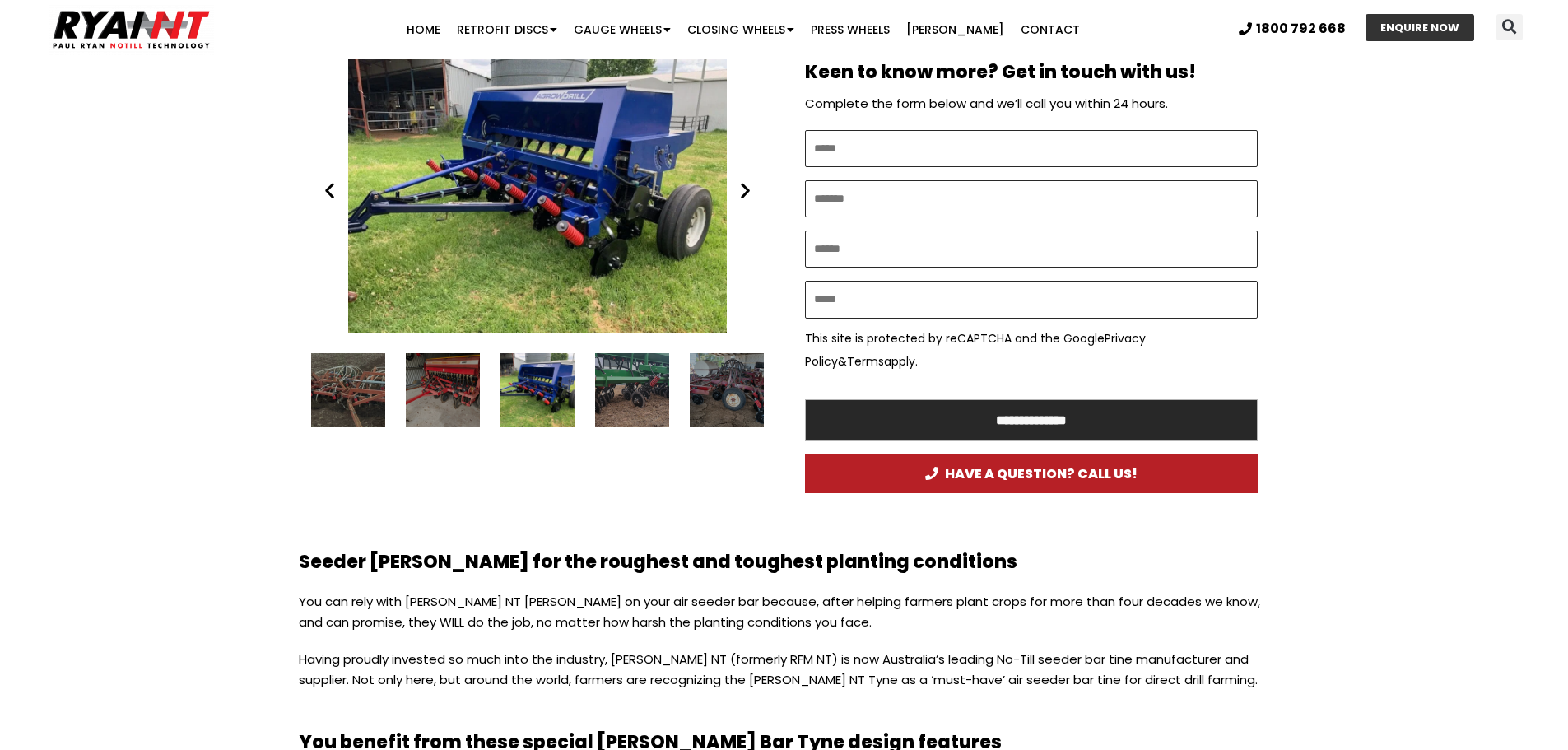
click at [744, 197] on icon "Next slide" at bounding box center [745, 190] width 21 height 21
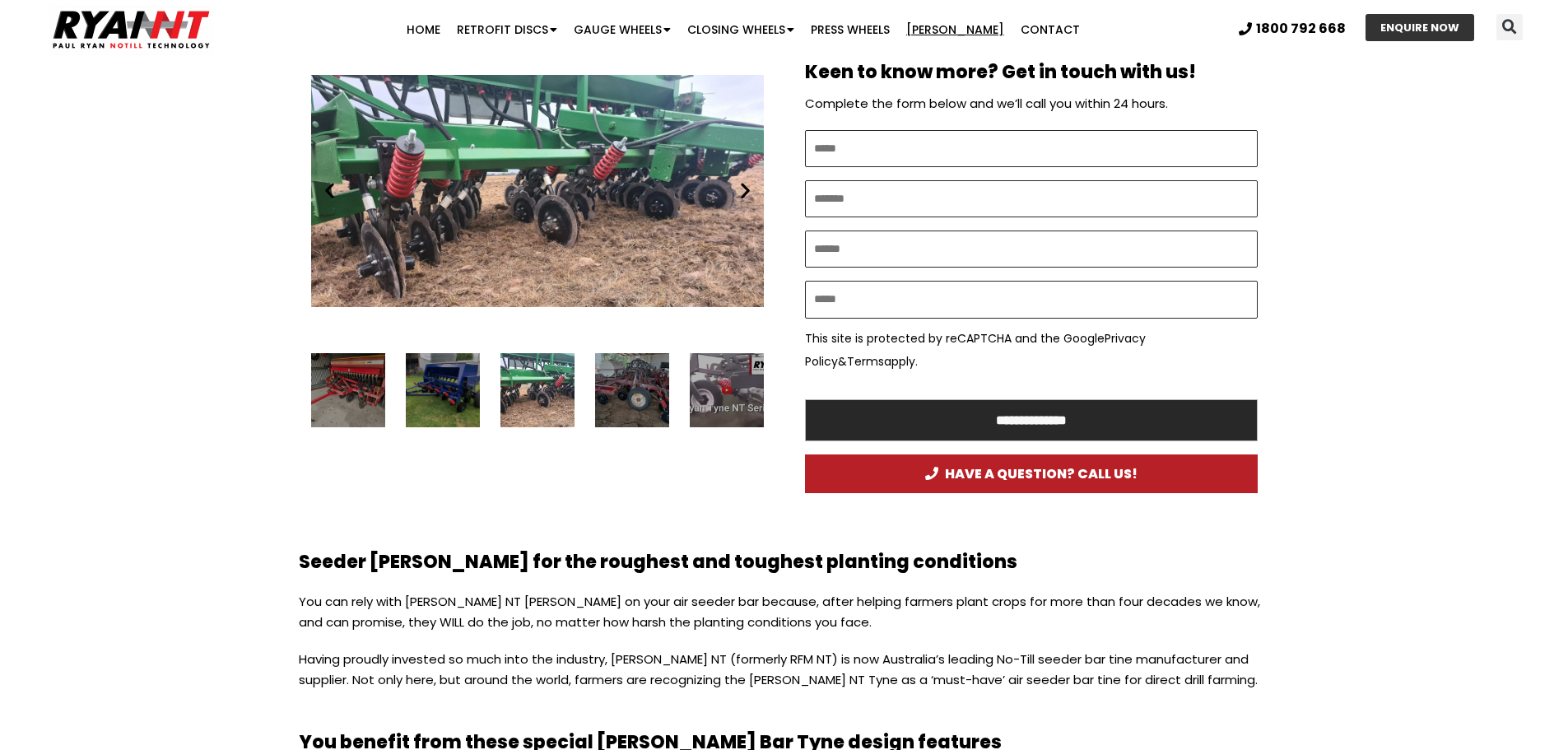
click at [744, 197] on icon "Next slide" at bounding box center [745, 190] width 21 height 21
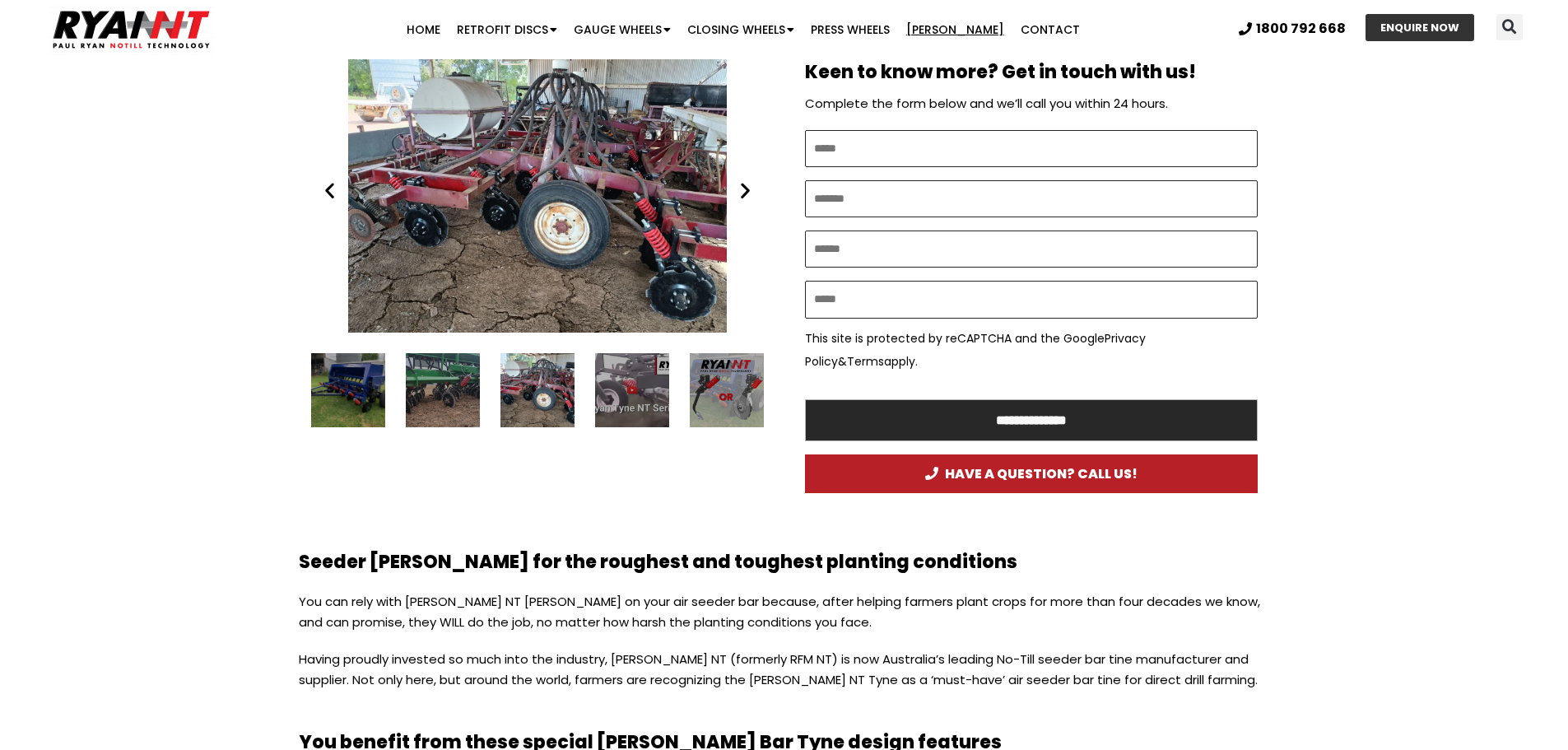
click at [744, 197] on icon "Next slide" at bounding box center [745, 190] width 21 height 21
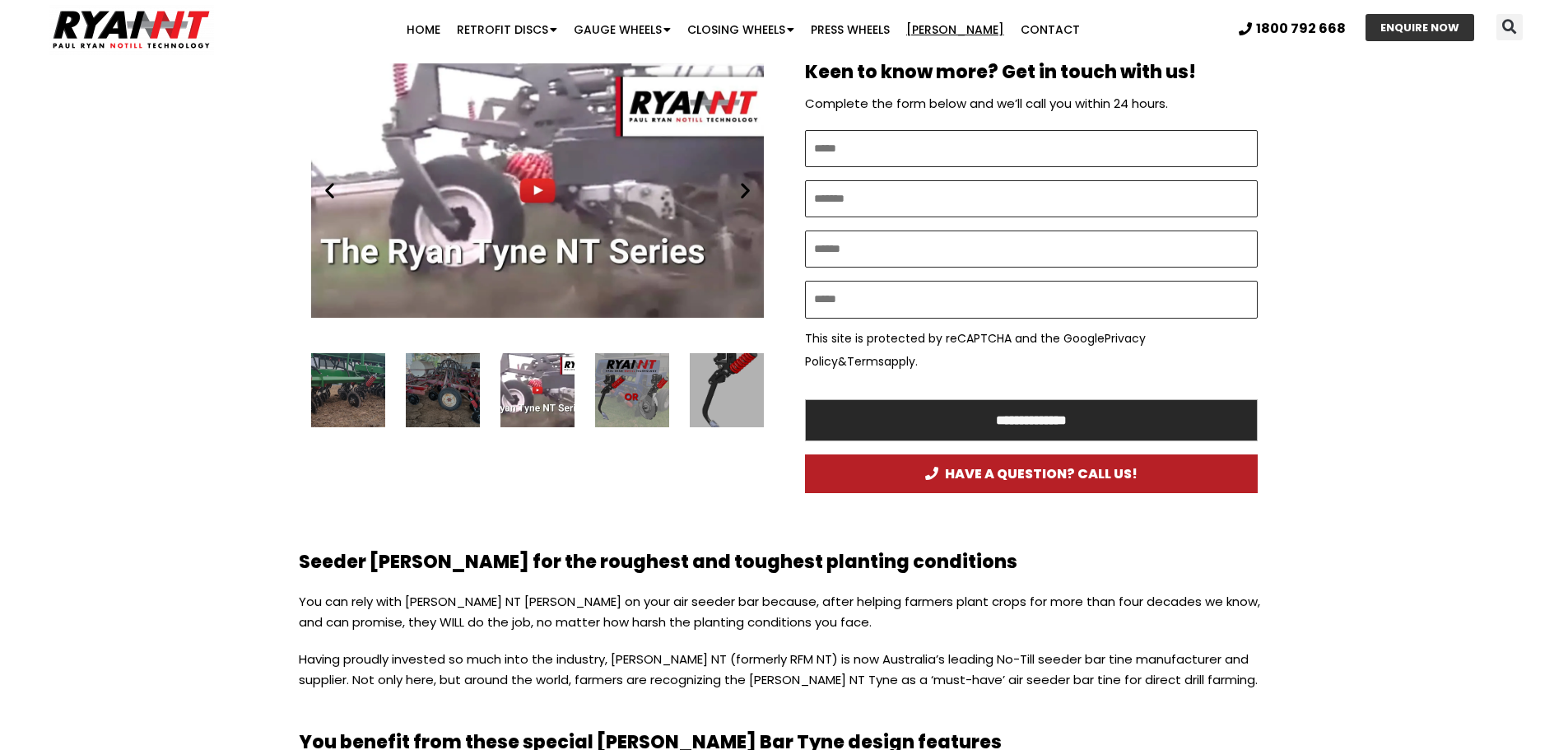
click at [744, 197] on icon "Next slide" at bounding box center [745, 190] width 21 height 21
